Goal: Information Seeking & Learning: Understand process/instructions

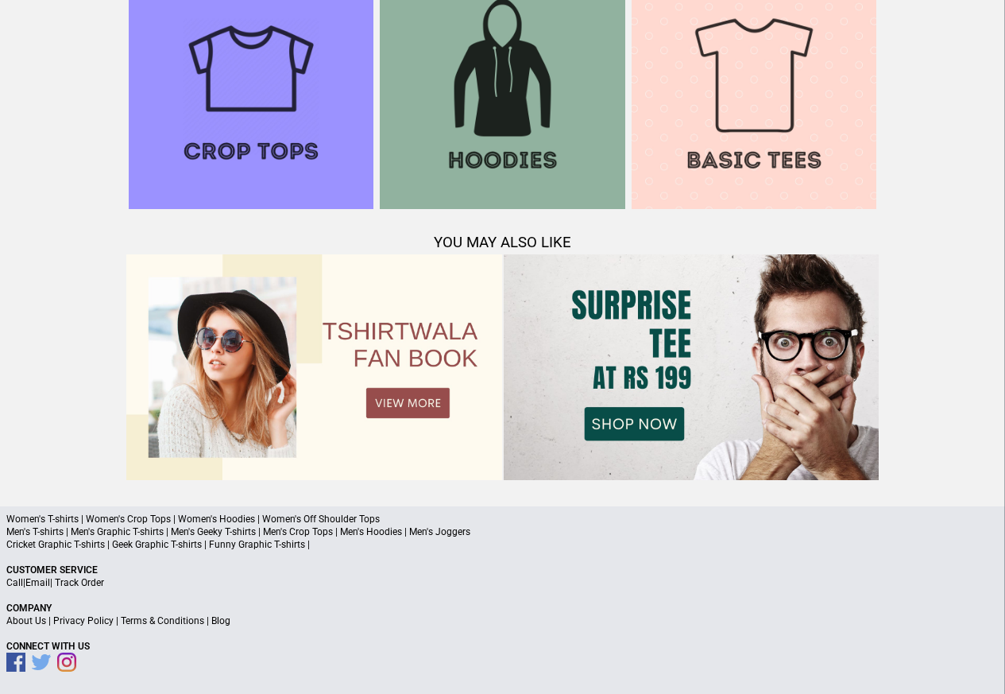
scroll to position [1534, 0]
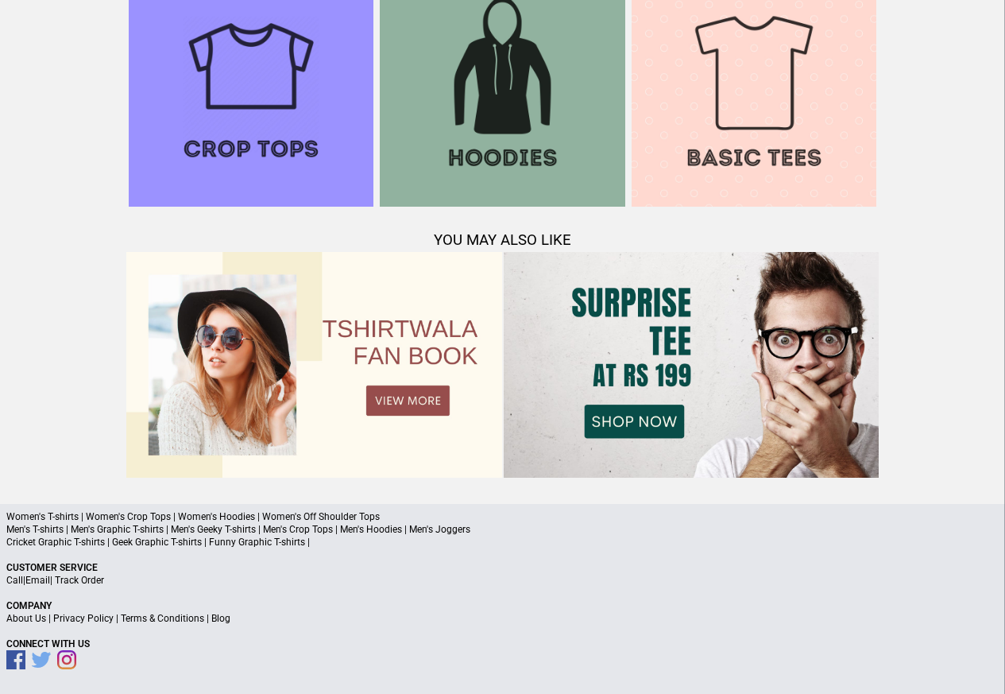
click at [161, 618] on link "Terms & Conditions" at bounding box center [162, 618] width 83 height 11
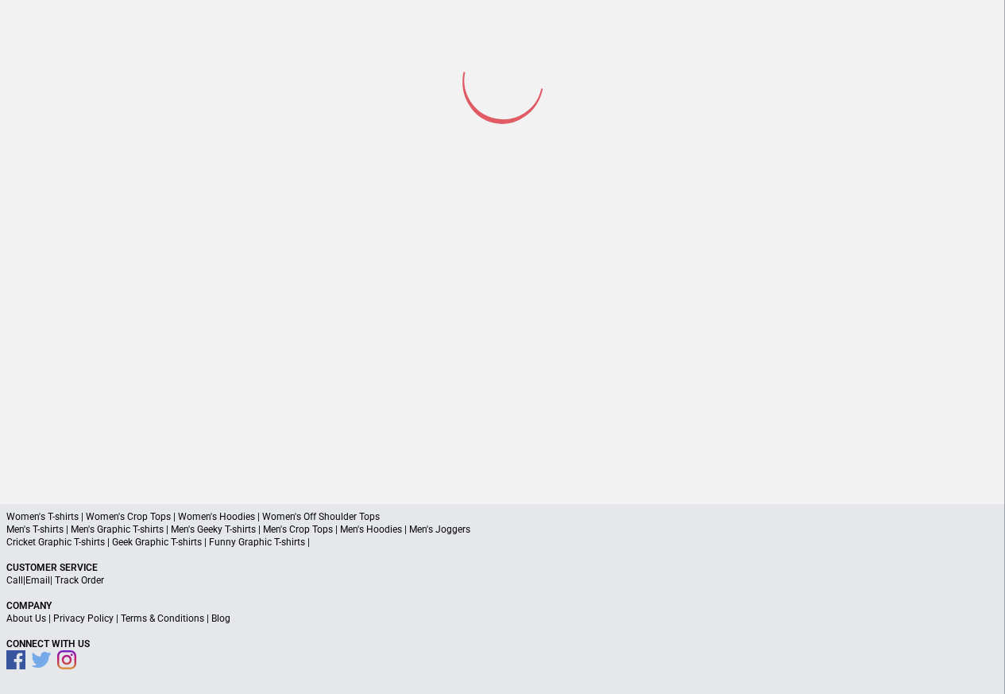
scroll to position [74, 0]
